Goal: Task Accomplishment & Management: Manage account settings

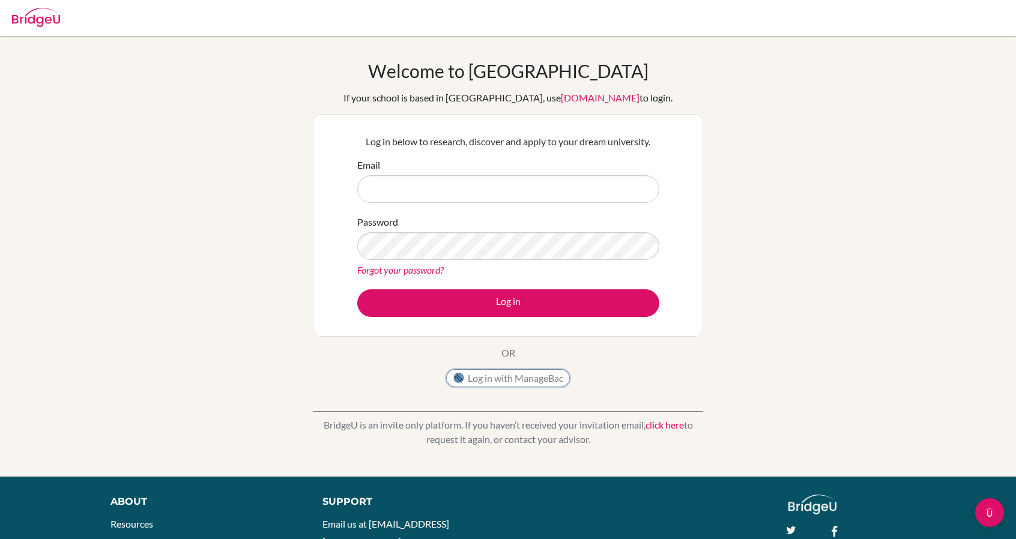
click at [505, 371] on button "Log in with ManageBac" at bounding box center [508, 378] width 124 height 18
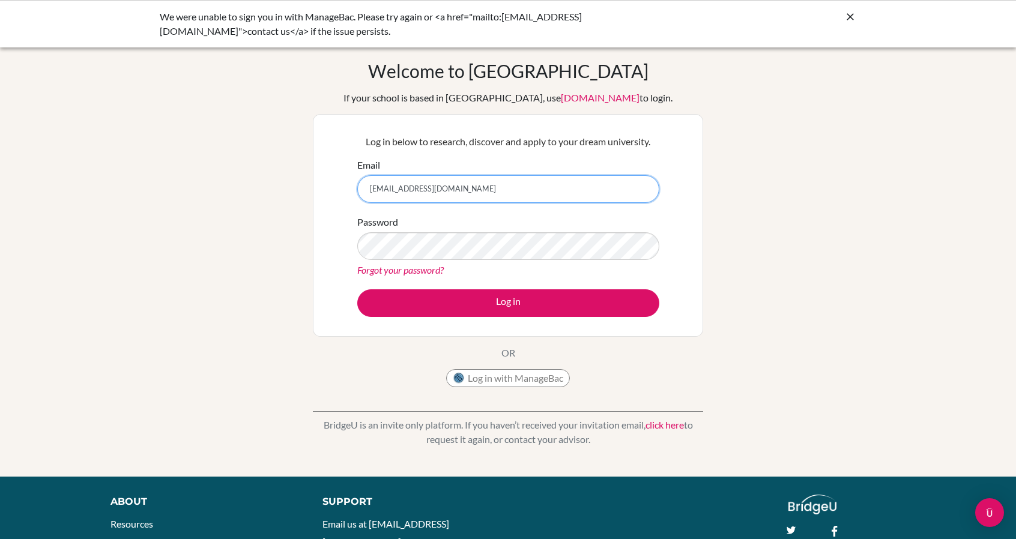
type input "2661@horizon.ac.jp"
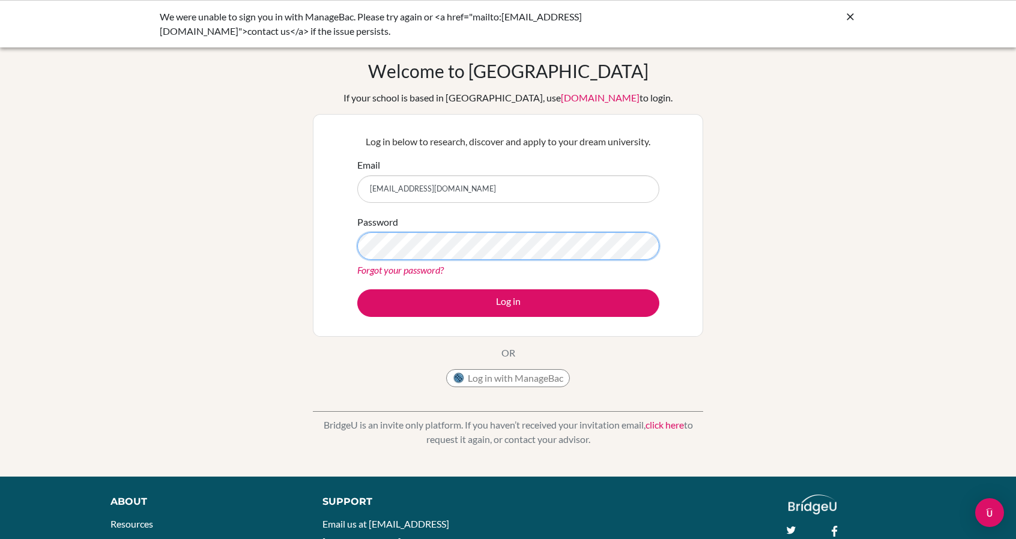
click at [357, 289] on button "Log in" at bounding box center [508, 303] width 302 height 28
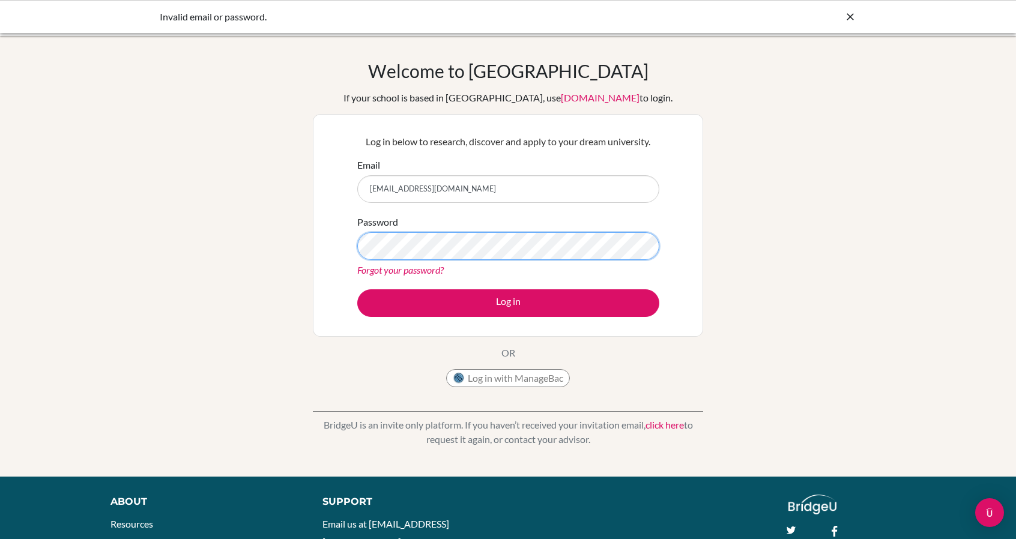
click at [357, 289] on button "Log in" at bounding box center [508, 303] width 302 height 28
click at [555, 383] on button "Log in with ManageBac" at bounding box center [508, 378] width 124 height 18
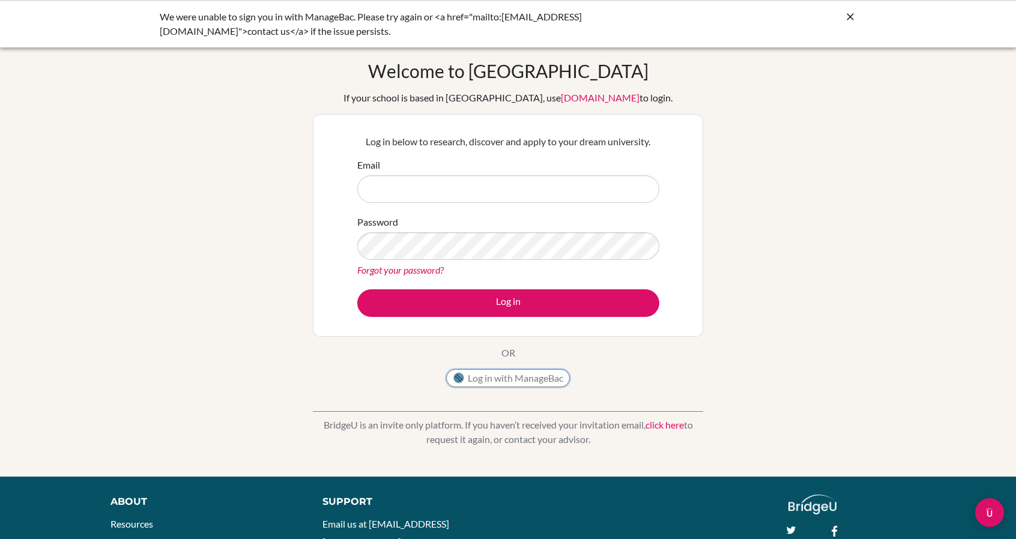
click at [532, 376] on button "Log in with ManageBac" at bounding box center [508, 378] width 124 height 18
click at [849, 14] on icon at bounding box center [850, 17] width 12 height 12
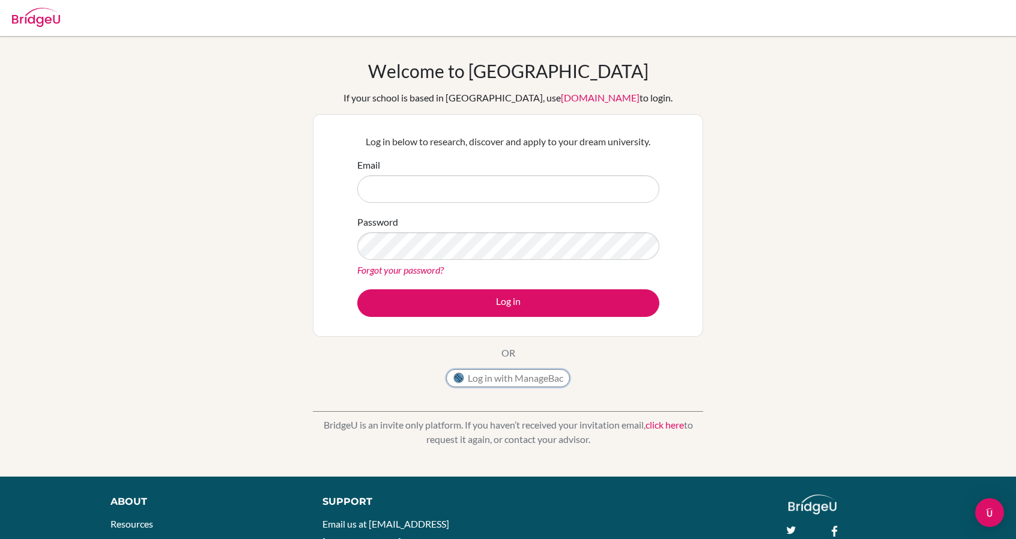
click at [498, 372] on button "Log in with ManageBac" at bounding box center [508, 378] width 124 height 18
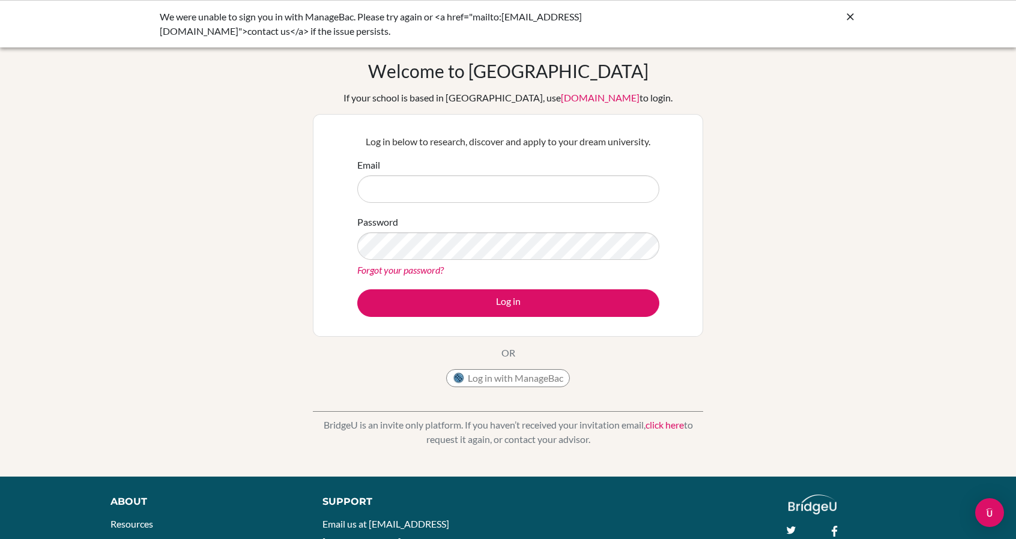
click at [830, 214] on div "Welcome to BridgeU If your school is based in China, use app.bridge-u.com.cn to…" at bounding box center [508, 256] width 1016 height 393
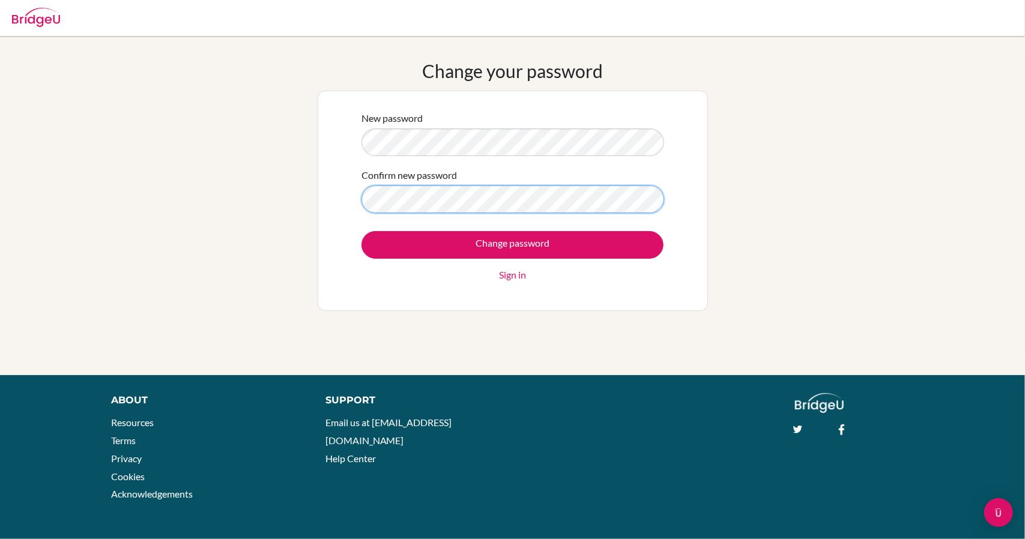
click at [362, 231] on input "Change password" at bounding box center [513, 245] width 302 height 28
